Goal: Browse casually

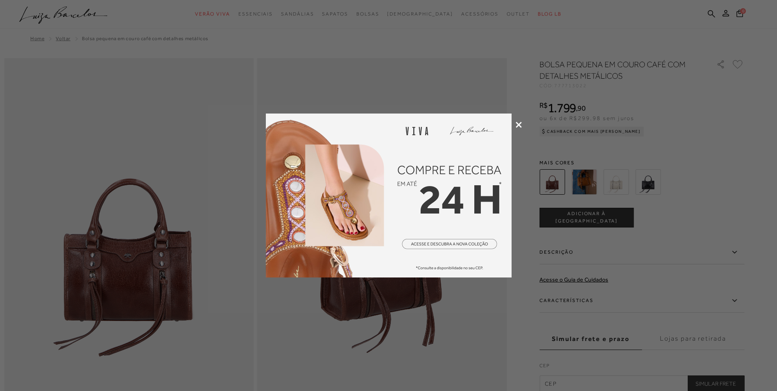
click at [519, 122] on icon at bounding box center [519, 125] width 6 height 6
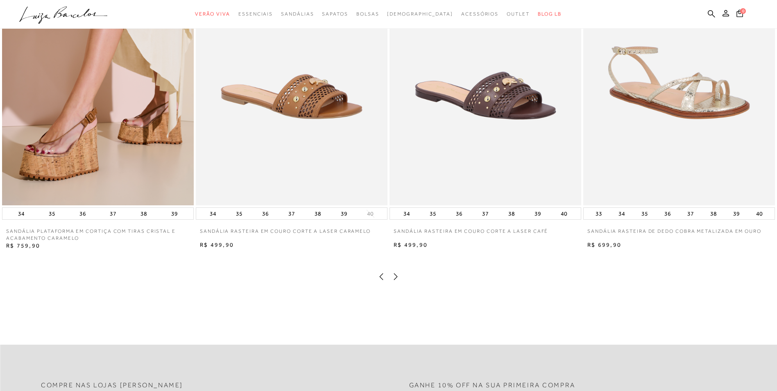
scroll to position [1679, 0]
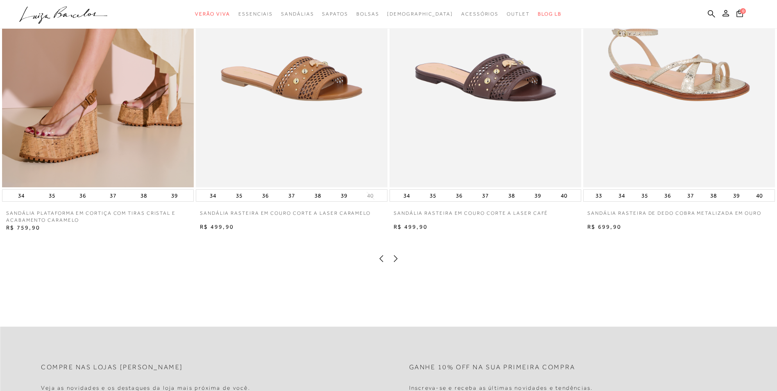
click at [395, 262] on icon at bounding box center [396, 258] width 4 height 7
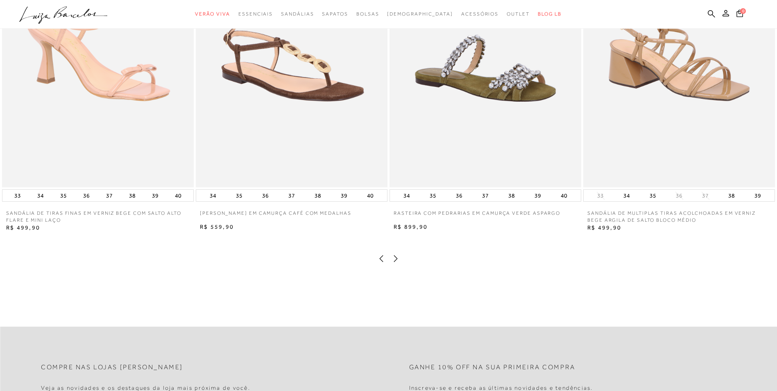
click at [397, 262] on icon at bounding box center [395, 258] width 8 height 8
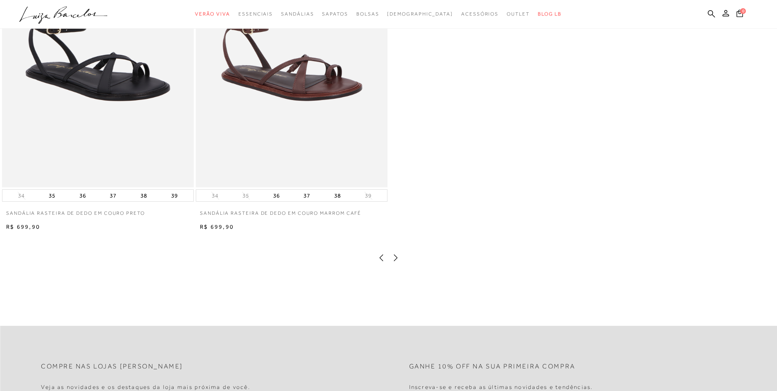
click at [397, 262] on icon at bounding box center [395, 257] width 8 height 8
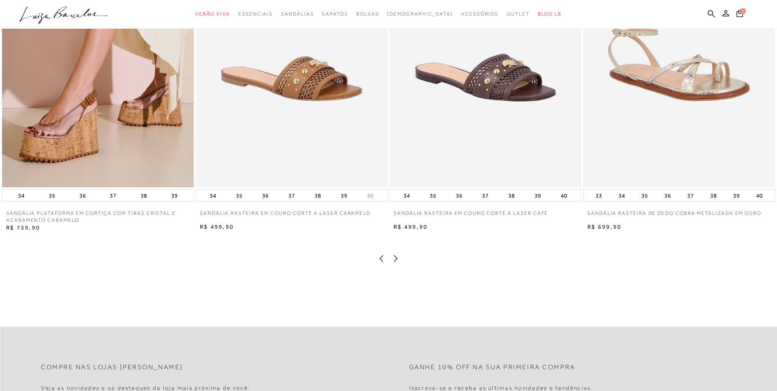
click at [397, 262] on icon at bounding box center [395, 258] width 8 height 8
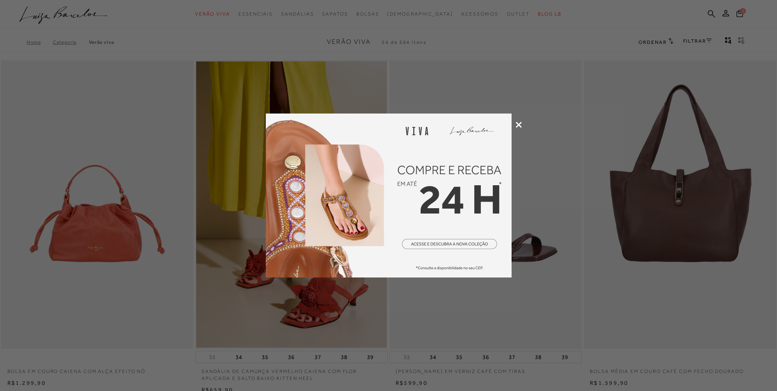
click at [516, 123] on icon at bounding box center [519, 125] width 6 height 6
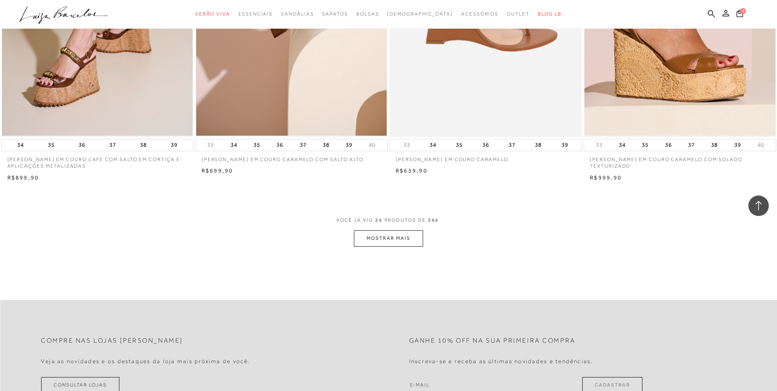
scroll to position [1925, 0]
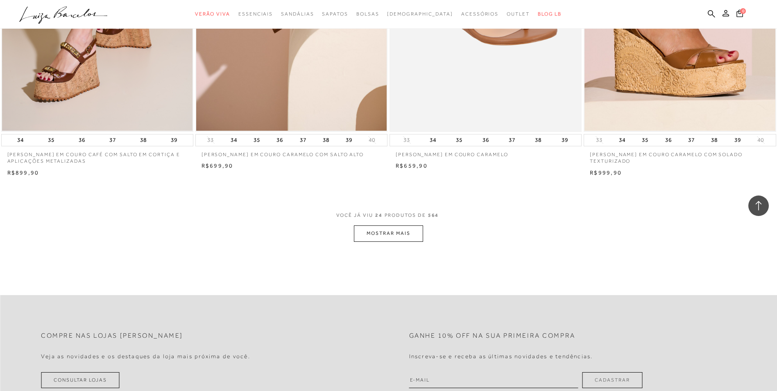
click at [416, 232] on button "MOSTRAR MAIS" at bounding box center [388, 233] width 69 height 16
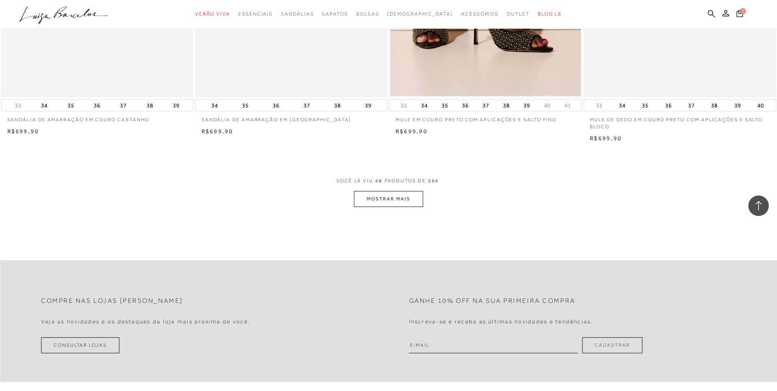
scroll to position [4013, 0]
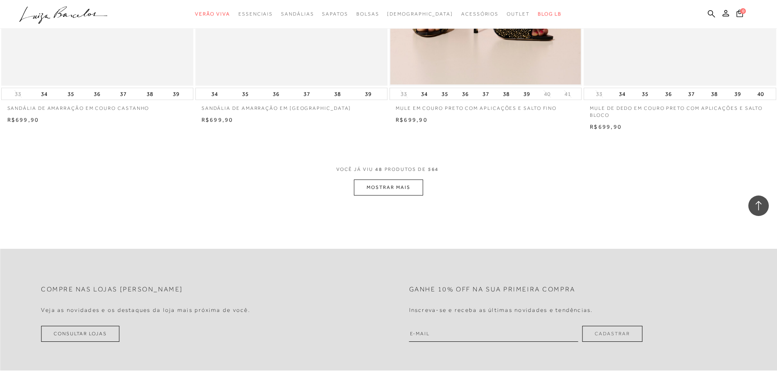
click at [405, 189] on button "MOSTRAR MAIS" at bounding box center [388, 187] width 69 height 16
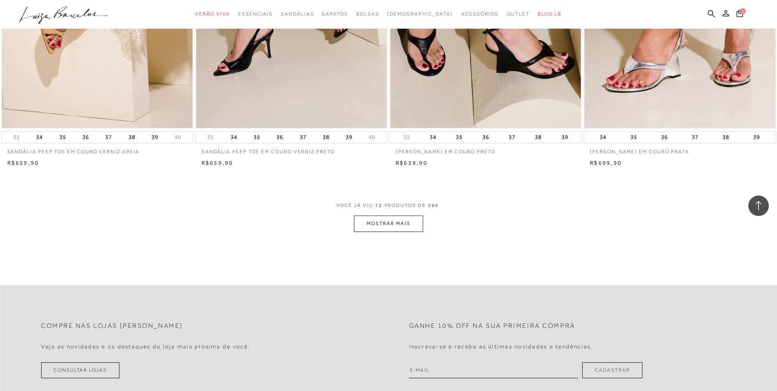
scroll to position [6020, 0]
click at [417, 222] on button "MOSTRAR MAIS" at bounding box center [388, 223] width 69 height 16
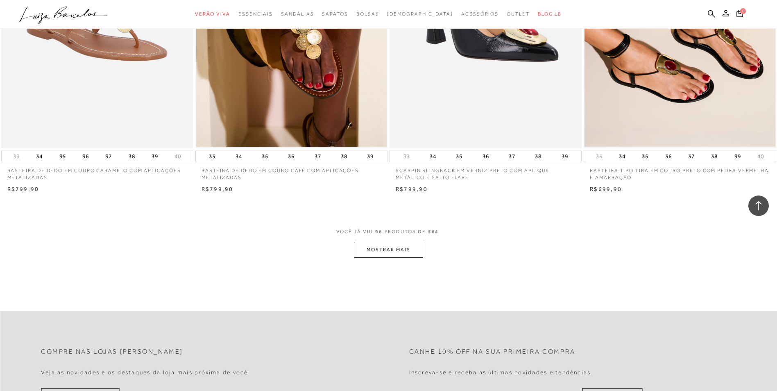
scroll to position [8108, 0]
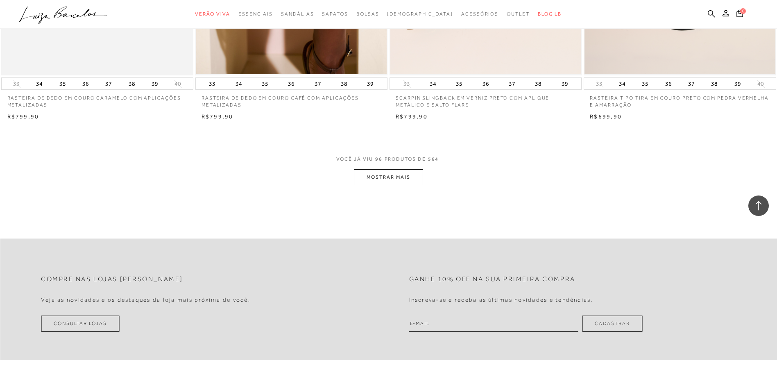
click at [401, 181] on button "MOSTRAR MAIS" at bounding box center [388, 177] width 69 height 16
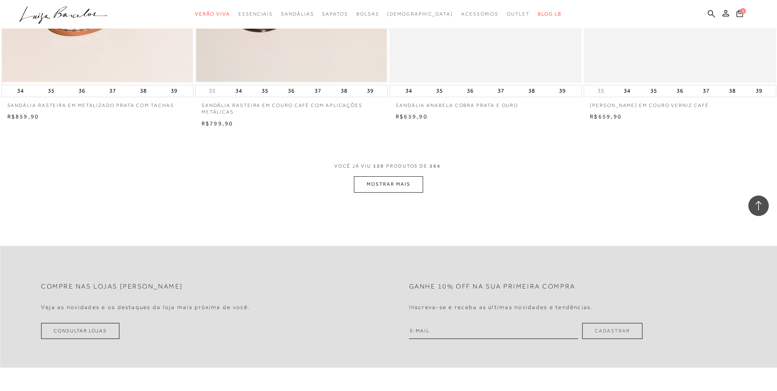
scroll to position [10155, 0]
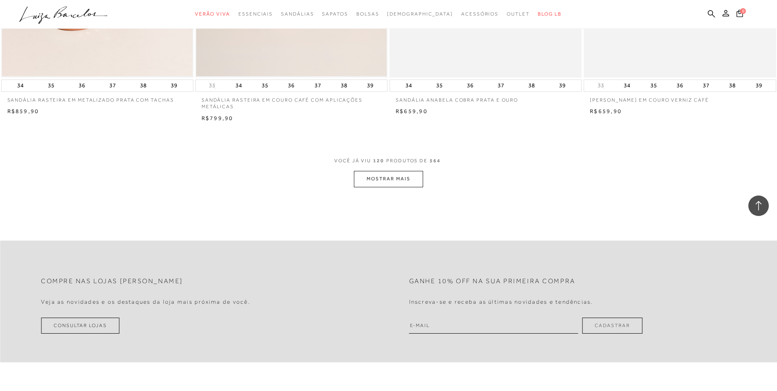
click at [401, 181] on button "MOSTRAR MAIS" at bounding box center [388, 179] width 69 height 16
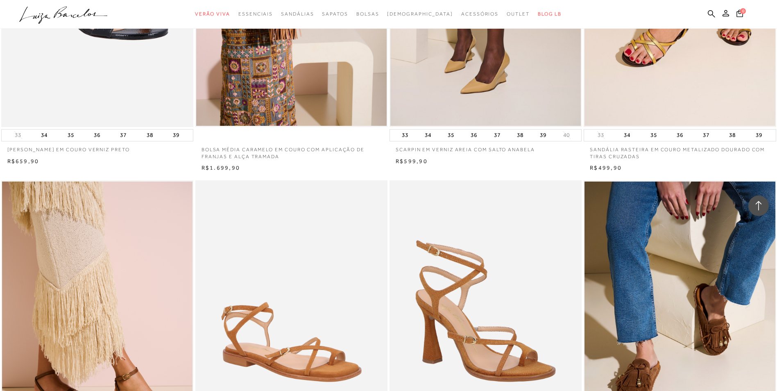
scroll to position [10483, 0]
